Goal: Task Accomplishment & Management: Manage account settings

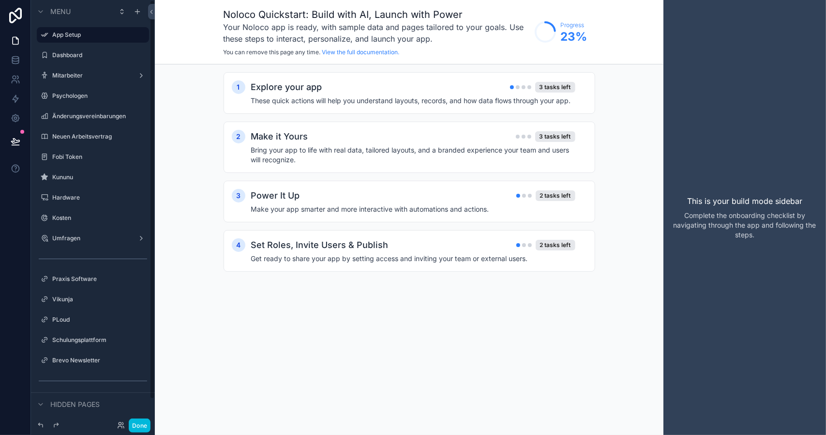
click at [75, 59] on div "Dashboard" at bounding box center [99, 55] width 95 height 8
click at [74, 53] on label "Dashboard" at bounding box center [97, 55] width 91 height 8
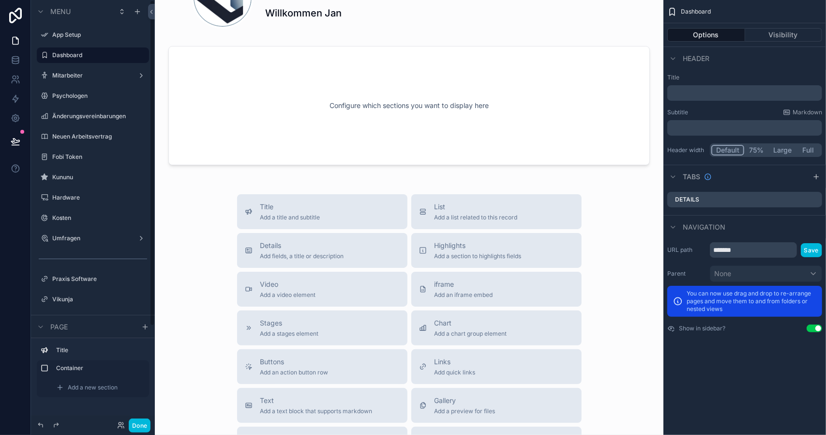
scroll to position [290, 0]
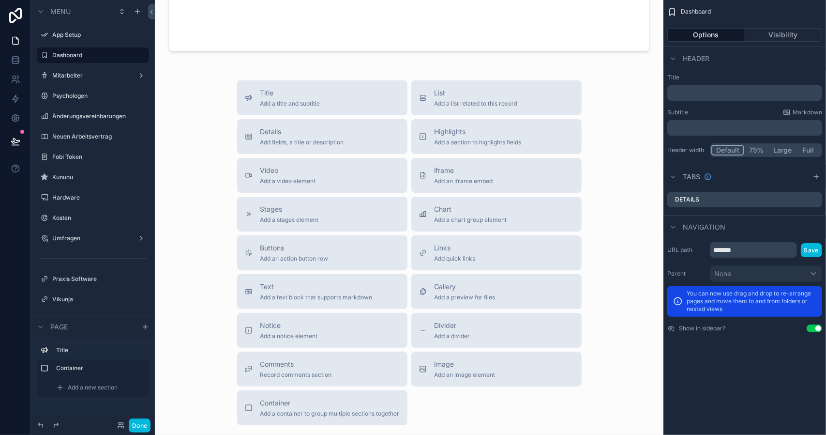
click at [75, 234] on label "Umfragen" at bounding box center [90, 238] width 77 height 8
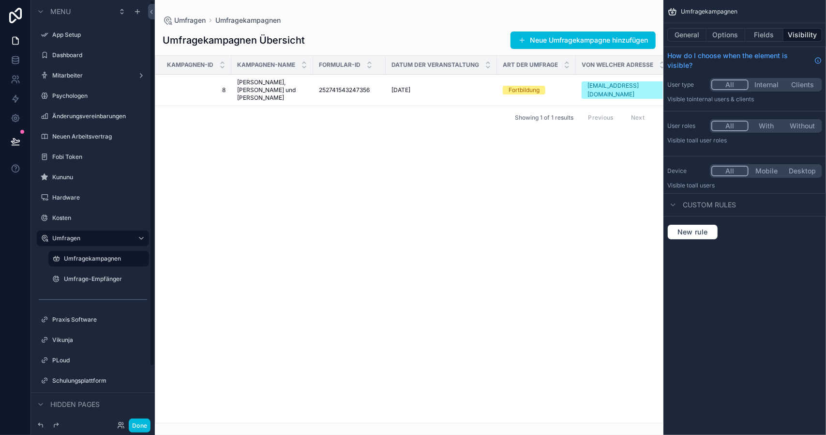
click at [100, 283] on div "Umfrage-Empfänger" at bounding box center [105, 279] width 83 height 8
click at [99, 280] on label "Umfrage-Empfänger" at bounding box center [103, 279] width 79 height 8
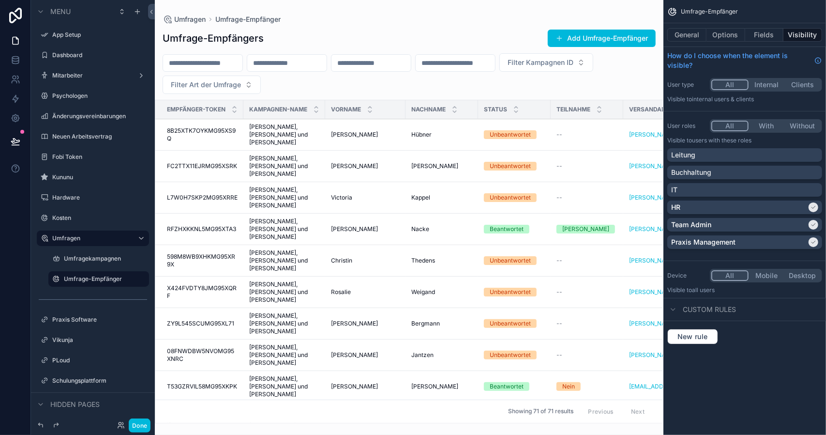
click at [769, 33] on button "Fields" at bounding box center [764, 35] width 39 height 14
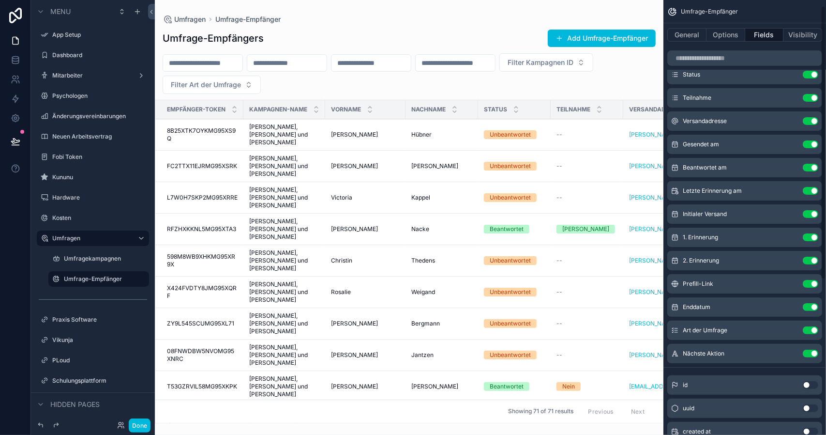
scroll to position [256, 0]
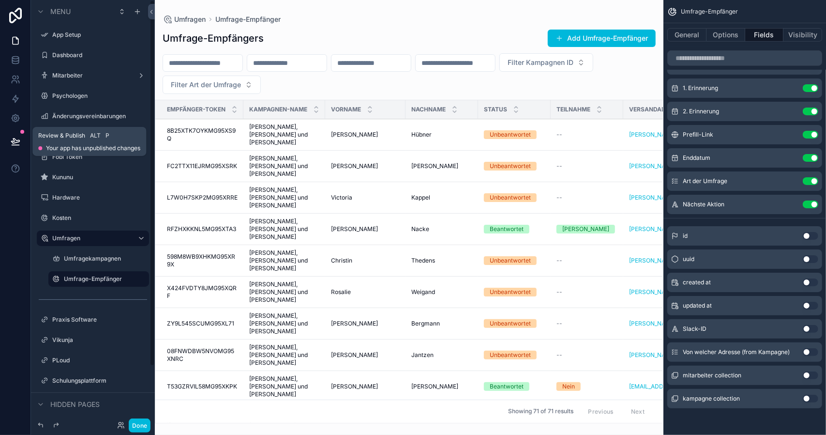
click at [19, 143] on icon at bounding box center [16, 141] width 10 height 10
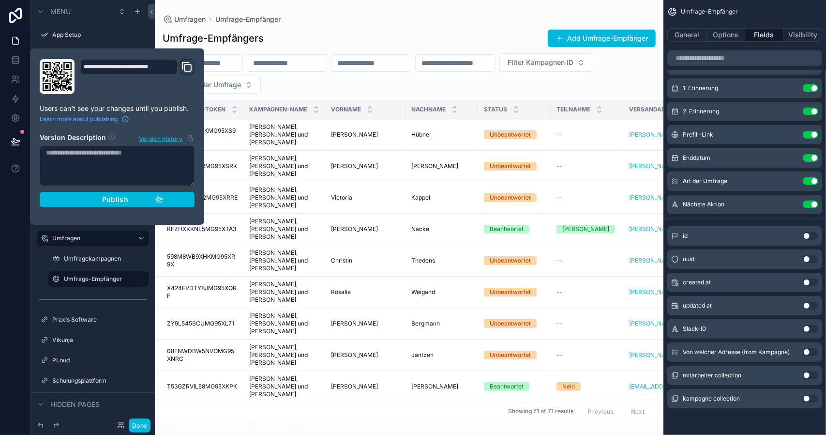
click at [148, 195] on div "Publish" at bounding box center [117, 199] width 92 height 9
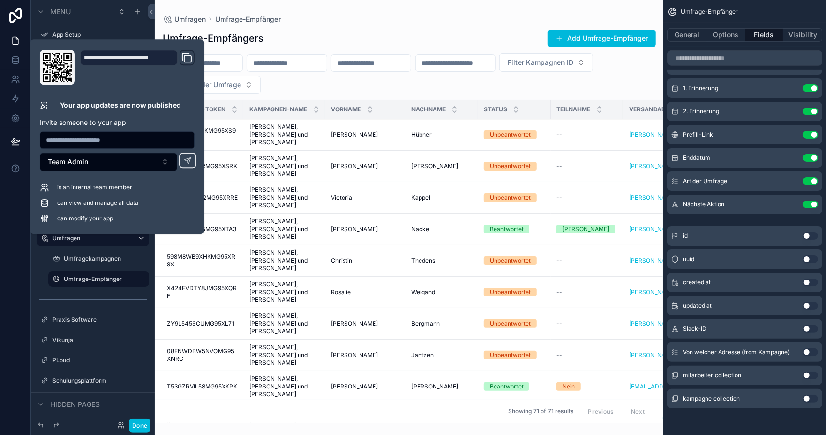
click at [395, 21] on div "scrollable content" at bounding box center [409, 217] width 509 height 435
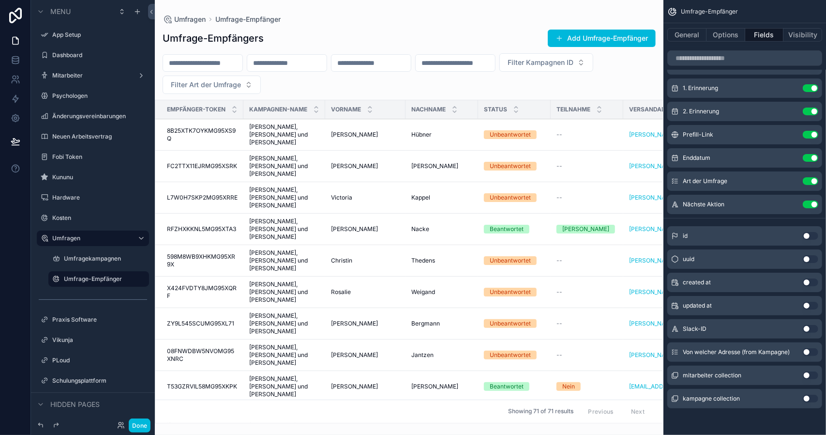
click at [97, 281] on label "Umfrage-Empfänger" at bounding box center [103, 279] width 79 height 8
click at [93, 261] on label "Umfragekampagnen" at bounding box center [103, 259] width 79 height 8
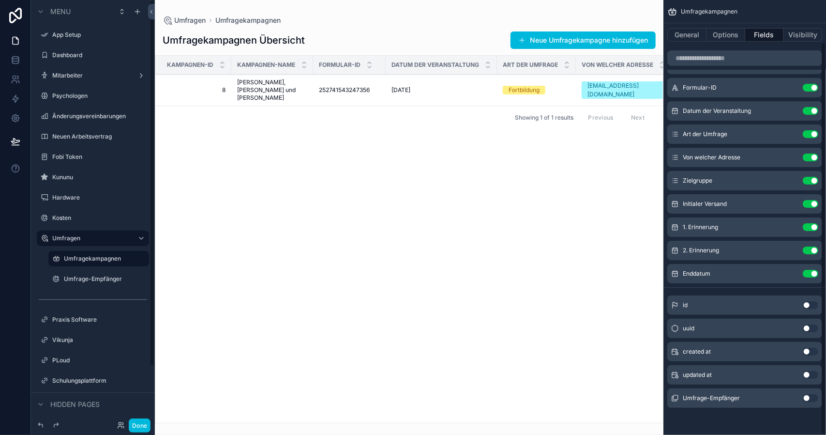
scroll to position [46, 0]
click at [94, 277] on label "Umfrage-Empfänger" at bounding box center [103, 279] width 79 height 8
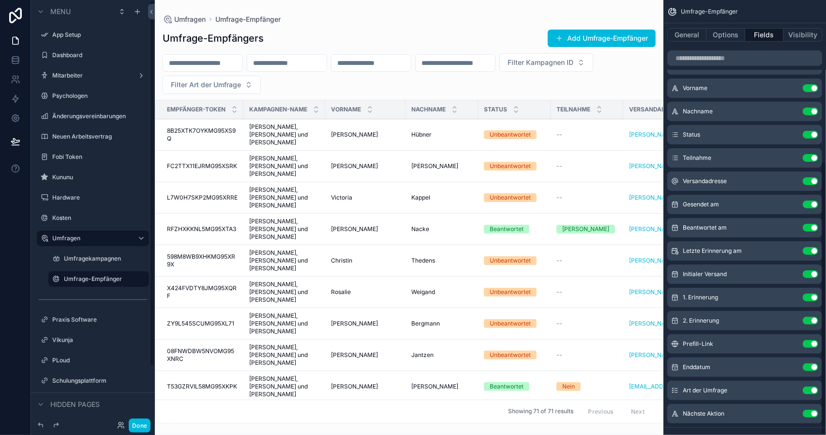
scroll to position [256, 0]
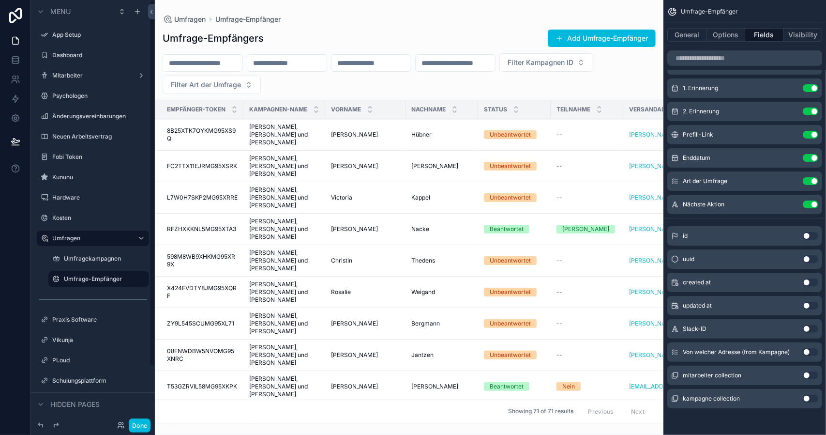
click at [133, 425] on button "Done" at bounding box center [140, 425] width 22 height 14
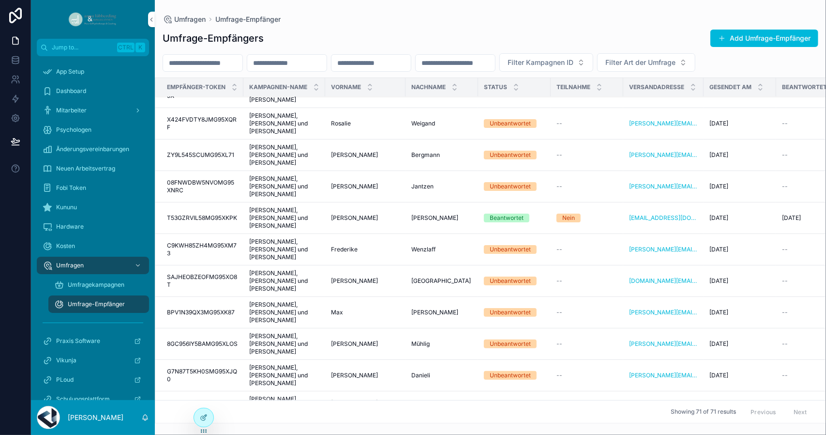
scroll to position [0, 0]
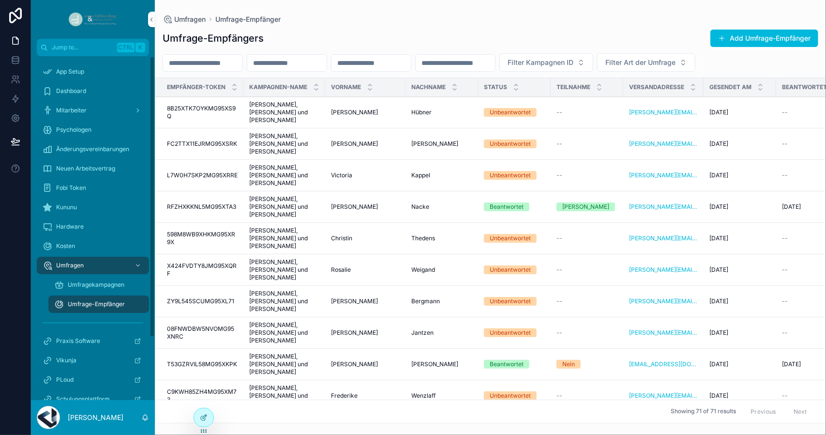
click at [100, 280] on div "Umfragekampagnen" at bounding box center [98, 284] width 89 height 15
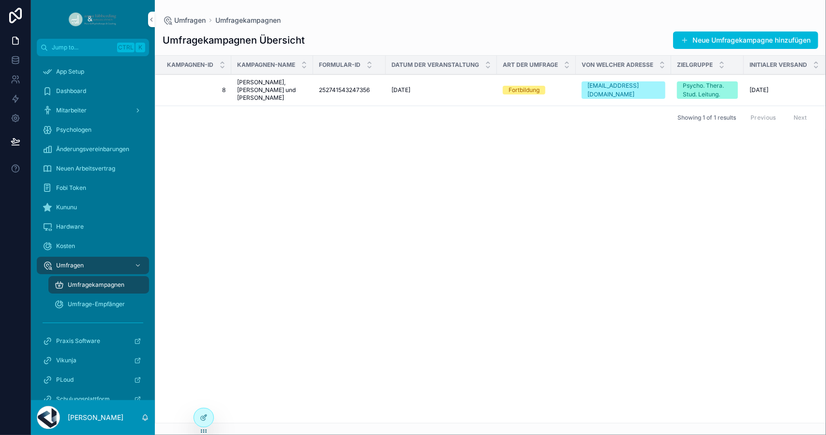
click at [286, 151] on div "Kampagnen-ID Kampagnen-Name Formular-ID Datum der Veranstaltung Art der Umfrage…" at bounding box center [490, 239] width 670 height 367
click at [534, 147] on div "Kampagnen-ID Kampagnen-Name Formular-ID Datum der Veranstaltung Art der Umfrage…" at bounding box center [490, 239] width 670 height 367
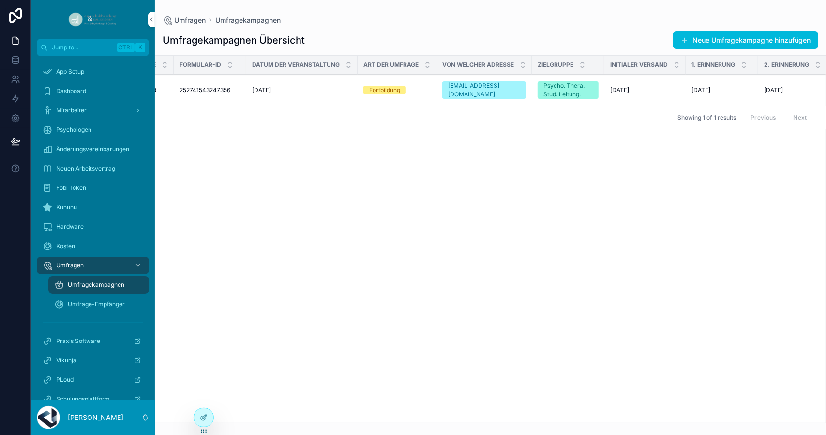
scroll to position [0, 217]
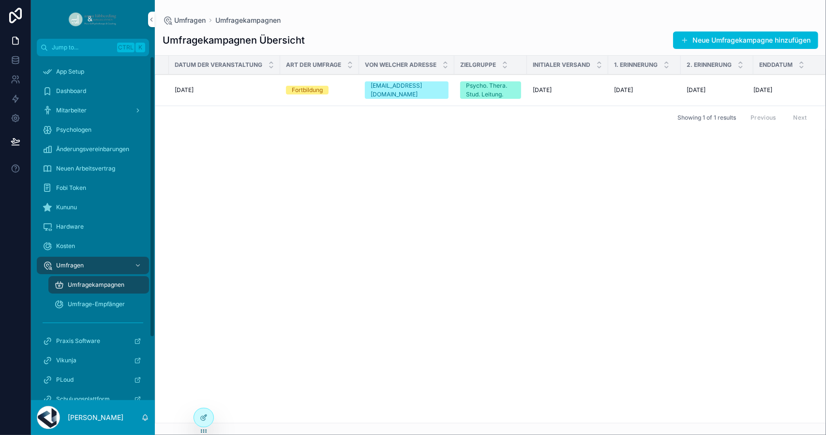
click at [112, 302] on span "Umfrage-Empfänger" at bounding box center [96, 304] width 57 height 8
